Goal: Consume media (video, audio): Consume media (video, audio)

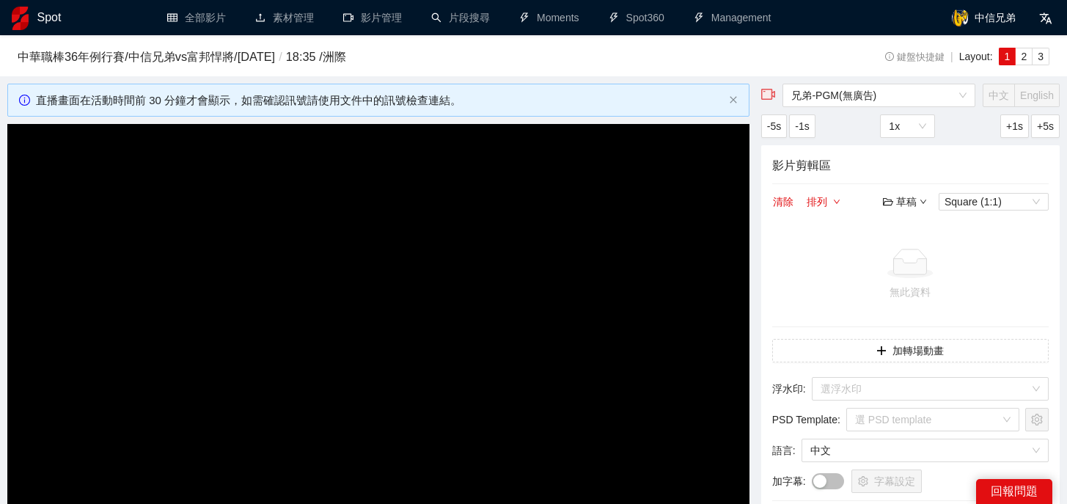
scroll to position [158, 0]
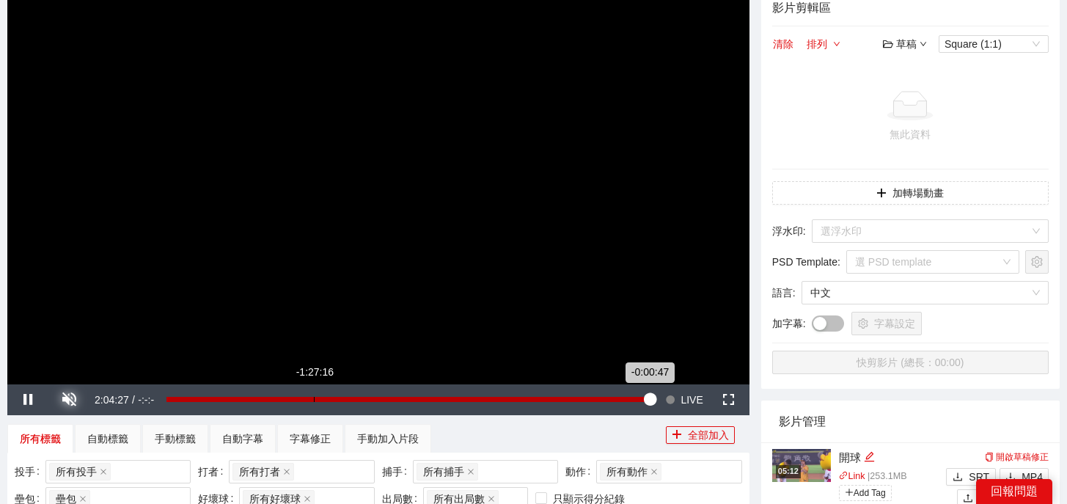
click at [314, 403] on div "Loaded : 100.00% -1:27:16 -0:00:47" at bounding box center [409, 399] width 501 height 31
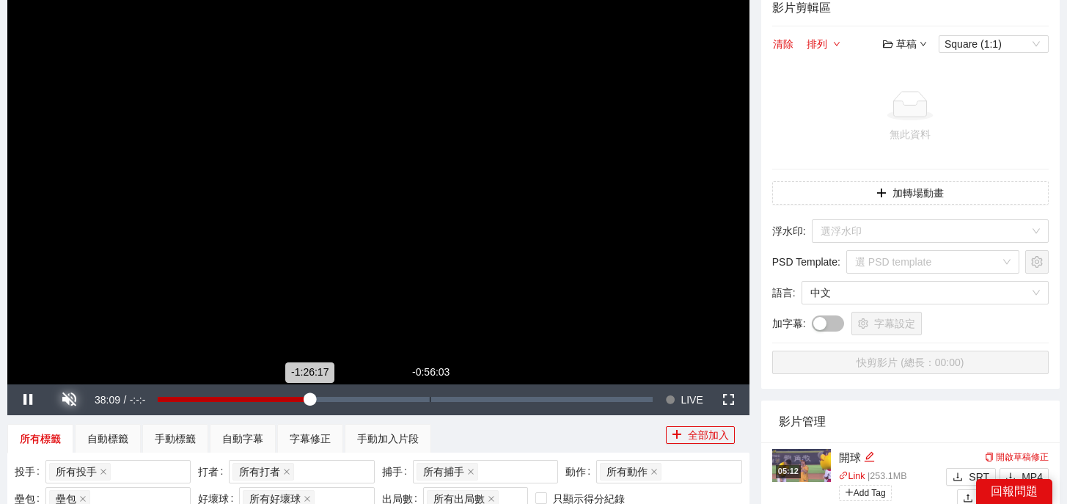
click at [430, 397] on div "Loaded : 30.70% -0:56:03 -1:26:17" at bounding box center [405, 399] width 495 height 5
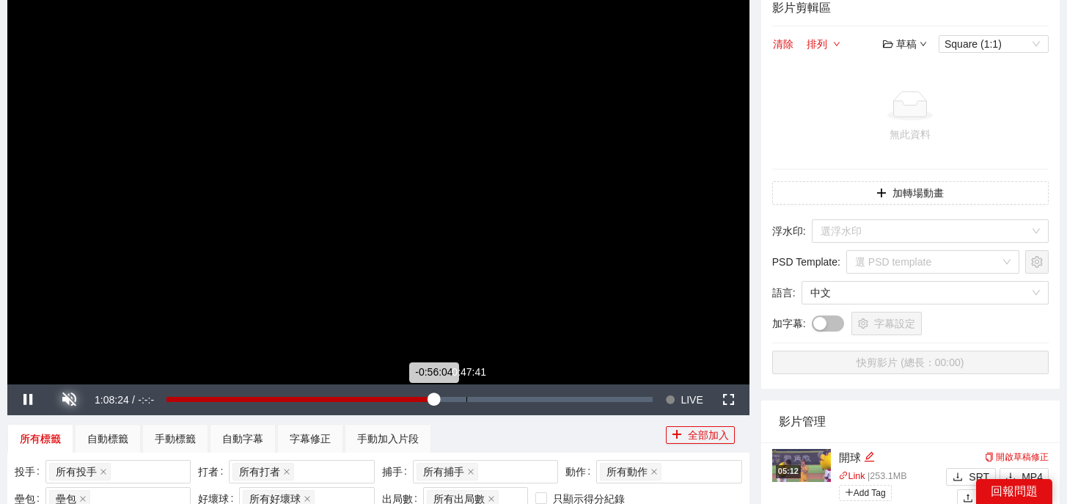
click at [471, 396] on div "Loaded : 55.05% -0:47:41 -0:56:04" at bounding box center [409, 399] width 501 height 31
click at [465, 397] on div "-0:46:12" at bounding box center [319, 399] width 306 height 5
click at [459, 398] on div "-0:48:07" at bounding box center [315, 399] width 298 height 5
click at [516, 439] on div "所有標籤 自動標籤 手動標籤 自動字幕 字幕修正 手動加入片段" at bounding box center [336, 438] width 658 height 29
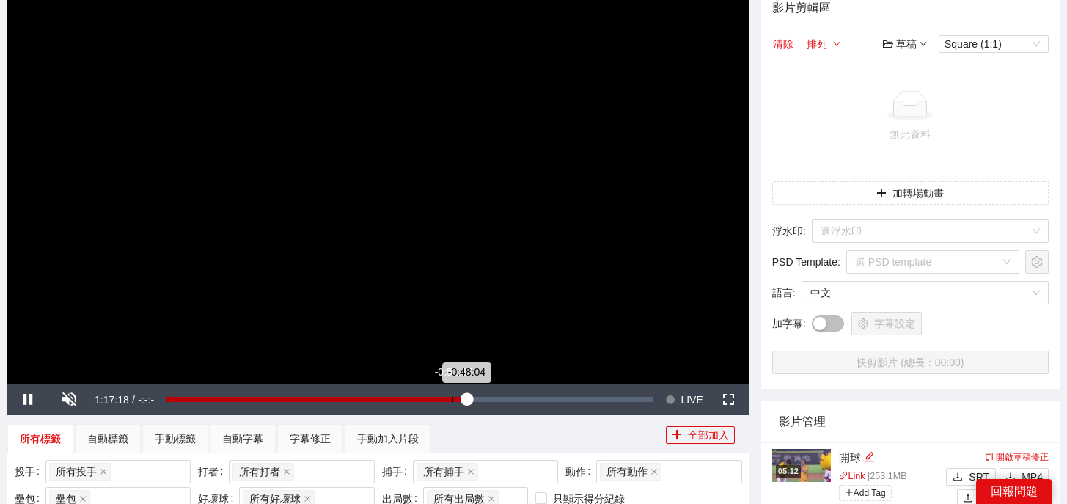
click at [452, 398] on div "Loaded : 62.08% -0:51:37 -0:48:04" at bounding box center [409, 399] width 486 height 5
click at [452, 398] on div "-0:51:39" at bounding box center [309, 399] width 286 height 5
click at [452, 398] on div "-0:51:38" at bounding box center [309, 399] width 286 height 5
click at [476, 403] on div "Loaded : 60.54% -0:45:39 -0:50:39" at bounding box center [409, 399] width 501 height 31
click at [491, 399] on div "Loaded : 63.81% -0:41:41 -0:45:40" at bounding box center [409, 399] width 486 height 5
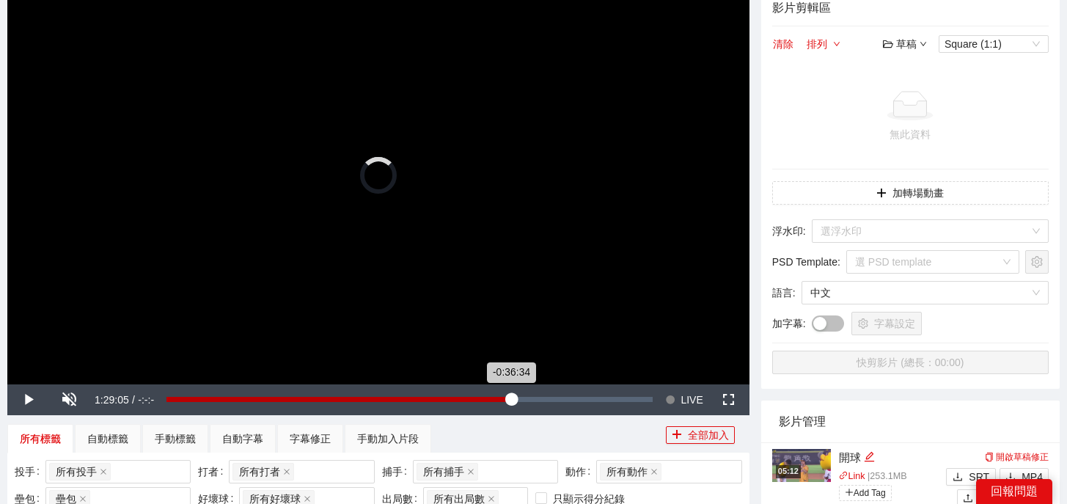
click at [510, 398] on div "Loaded : 0.00% -0:36:34 -0:36:34" at bounding box center [409, 399] width 486 height 5
click at [513, 398] on div "-0:36:01" at bounding box center [339, 399] width 347 height 5
click at [521, 397] on div "Loaded : 0.00% -0:33:56 -0:33:56" at bounding box center [409, 399] width 486 height 5
click at [521, 397] on div "-0:33:57" at bounding box center [343, 399] width 355 height 5
click at [526, 397] on div "-0:32:48" at bounding box center [345, 399] width 359 height 5
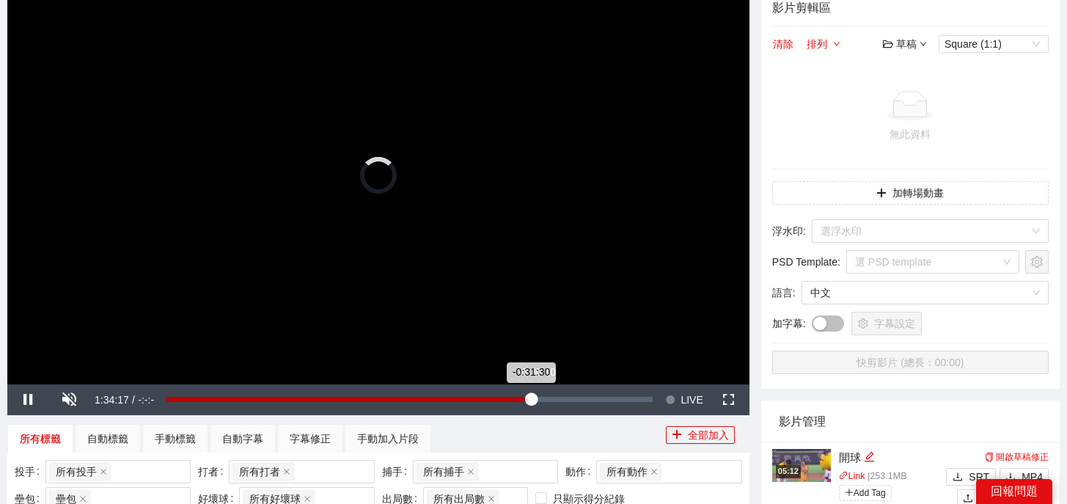
click at [531, 397] on div "-0:31:30" at bounding box center [348, 399] width 364 height 5
click at [543, 400] on div "Loaded : 76.20% -0:28:05 -0:30:10" at bounding box center [409, 399] width 486 height 5
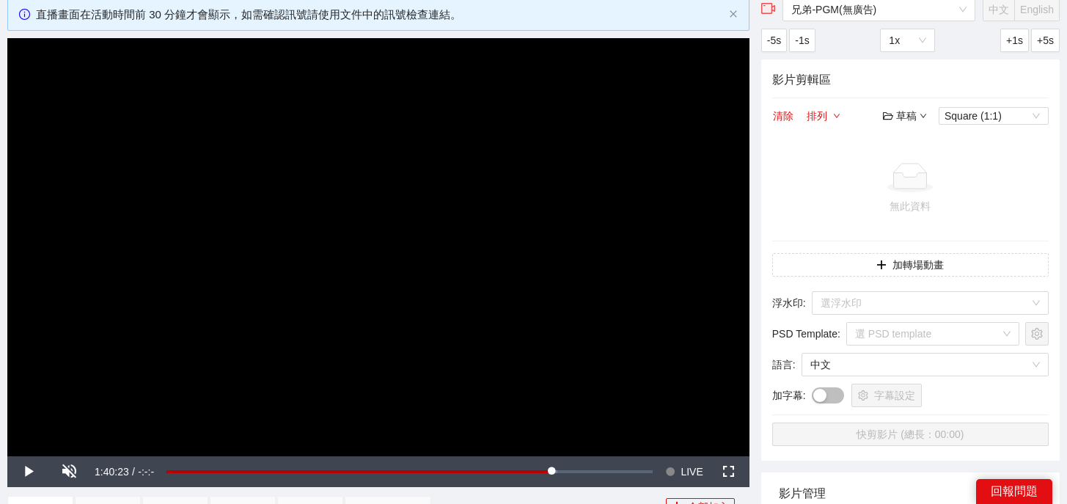
scroll to position [84, 0]
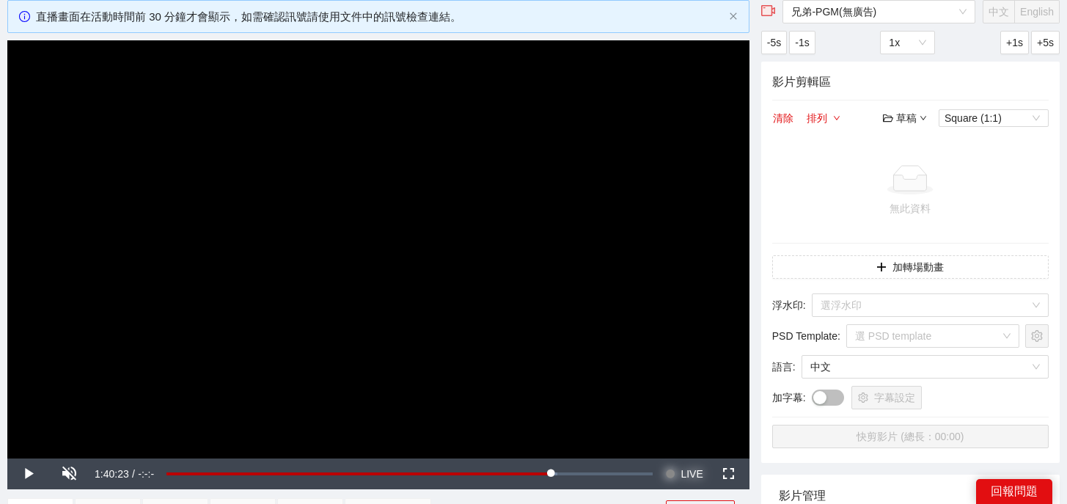
click at [686, 477] on span "LIVE" at bounding box center [691, 473] width 22 height 31
click at [696, 467] on span "LIVE" at bounding box center [691, 473] width 22 height 31
click at [696, 468] on span "LIVE" at bounding box center [691, 473] width 22 height 31
click at [26, 474] on span "Video Player" at bounding box center [27, 474] width 41 height 0
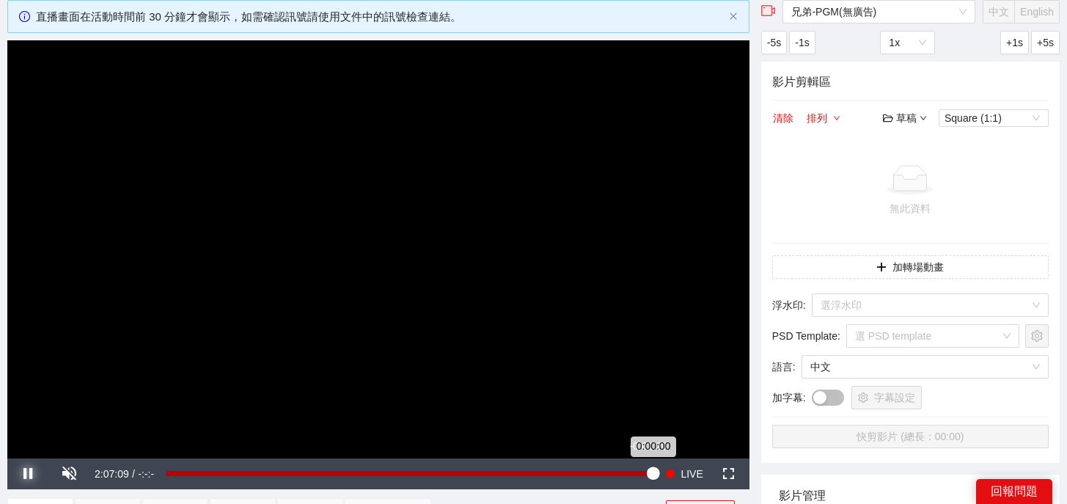
click at [647, 475] on div "0:00:00" at bounding box center [409, 473] width 486 height 5
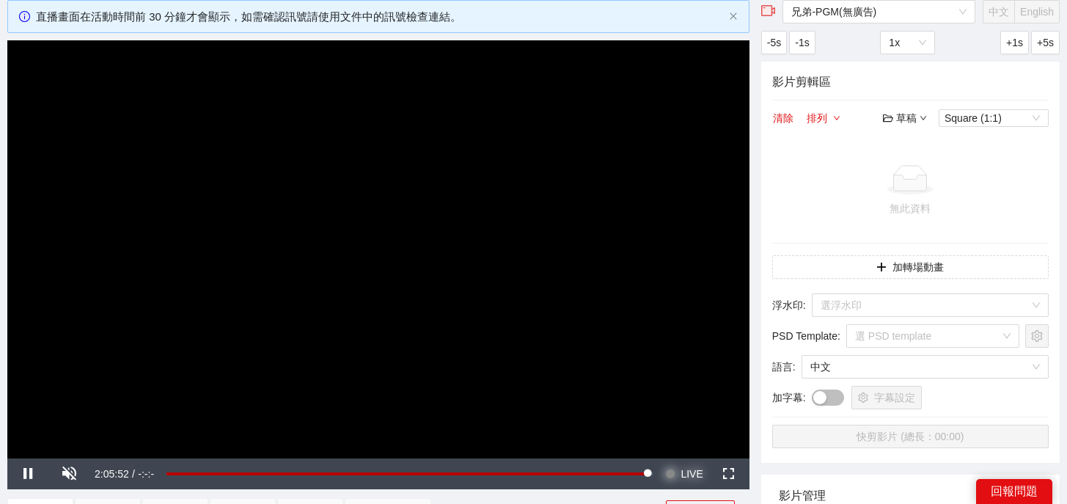
click at [661, 484] on button "Seek to live, currently behind live LIVE" at bounding box center [684, 473] width 48 height 31
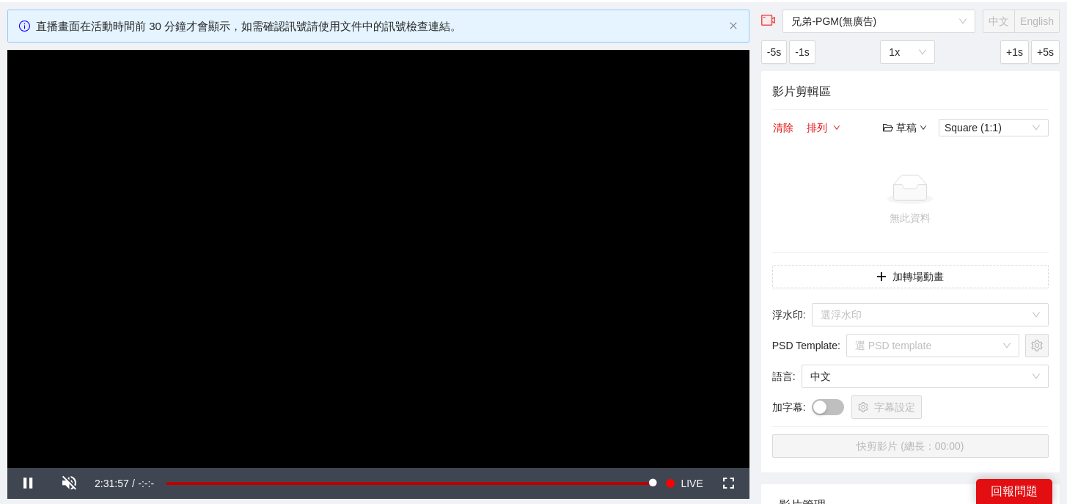
scroll to position [71, 0]
